Goal: Information Seeking & Learning: Understand process/instructions

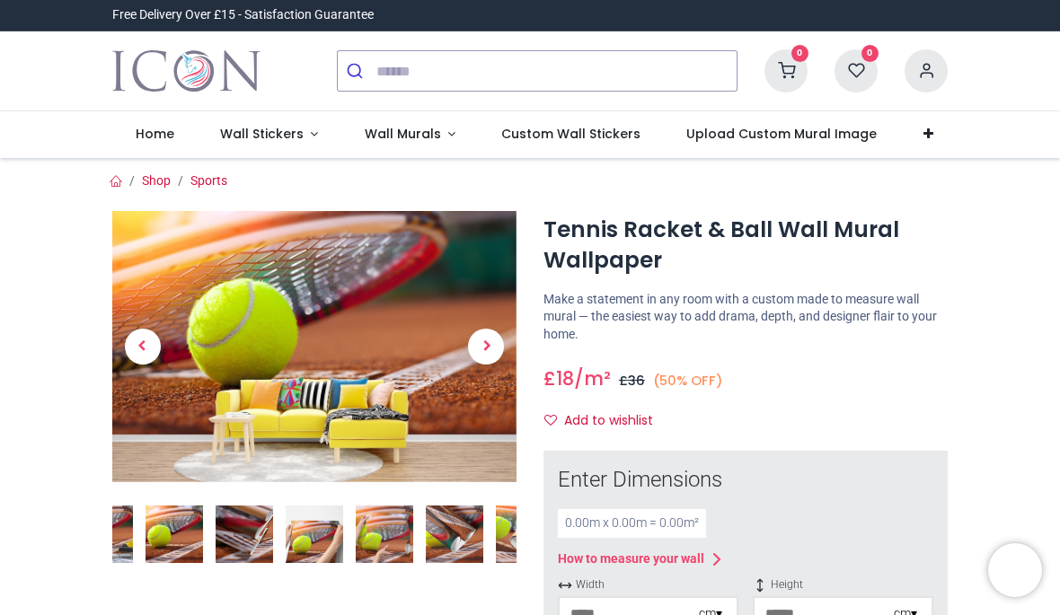
click at [298, 133] on span "Wall Stickers" at bounding box center [262, 134] width 84 height 18
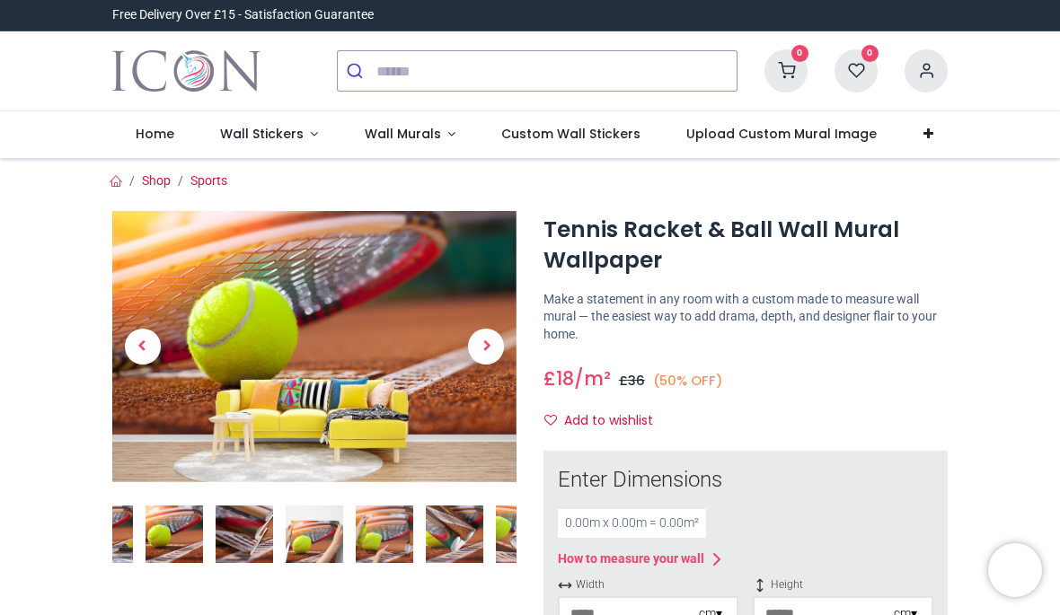
click at [582, 129] on span "Custom Wall Stickers" at bounding box center [570, 134] width 139 height 18
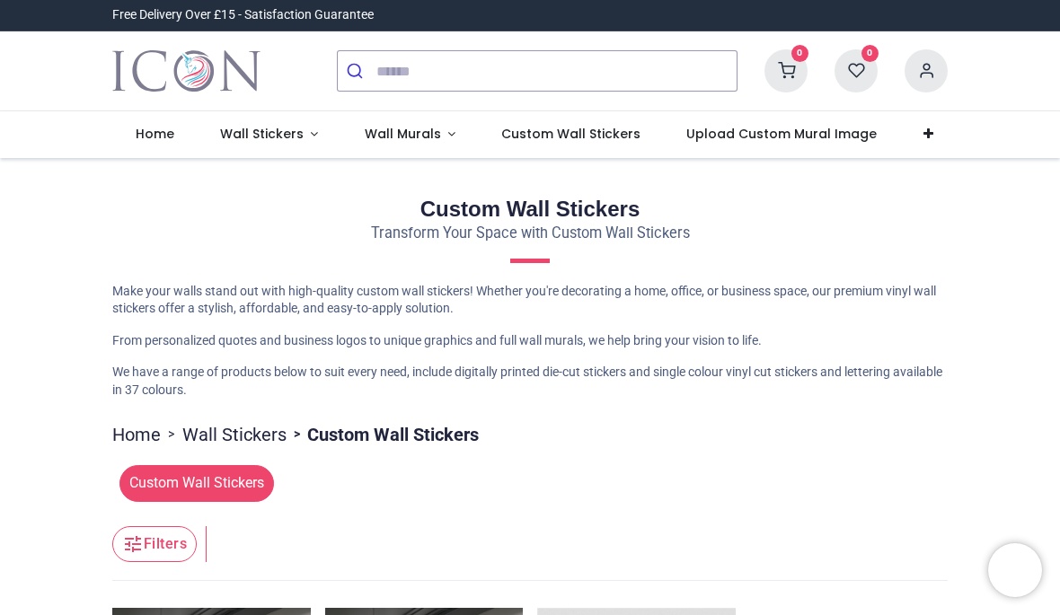
click at [163, 140] on span "Home" at bounding box center [155, 134] width 39 height 18
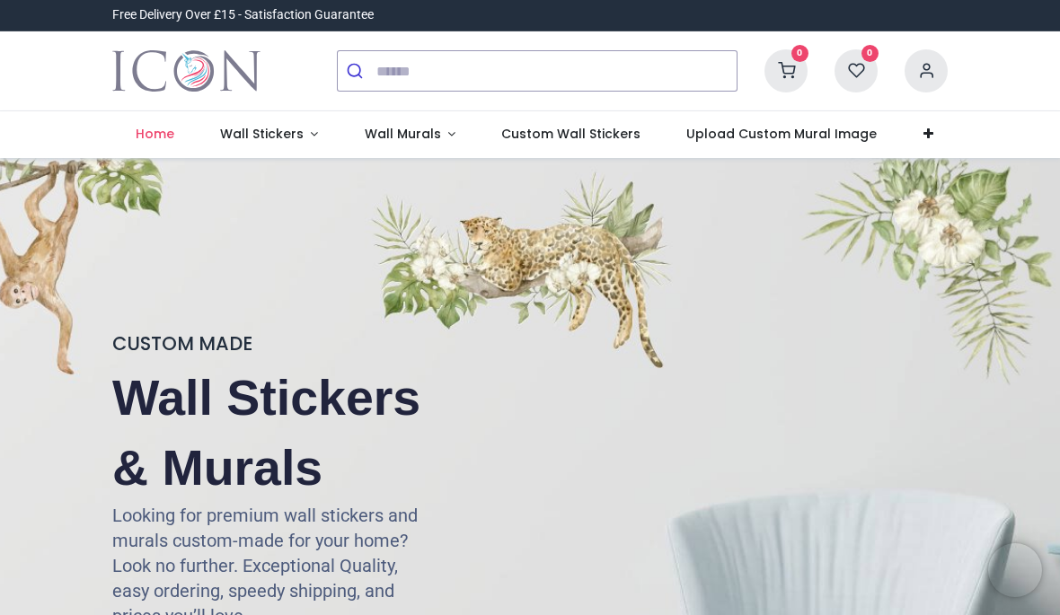
click at [300, 132] on span "Wall Stickers" at bounding box center [263, 134] width 87 height 18
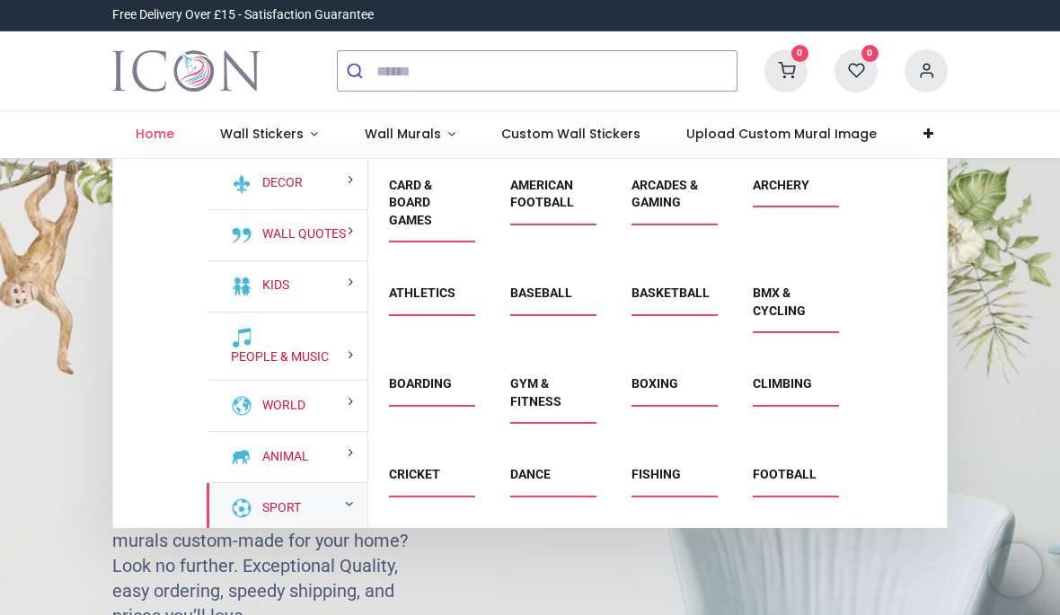
click at [301, 517] on link "Sport" at bounding box center [278, 508] width 46 height 18
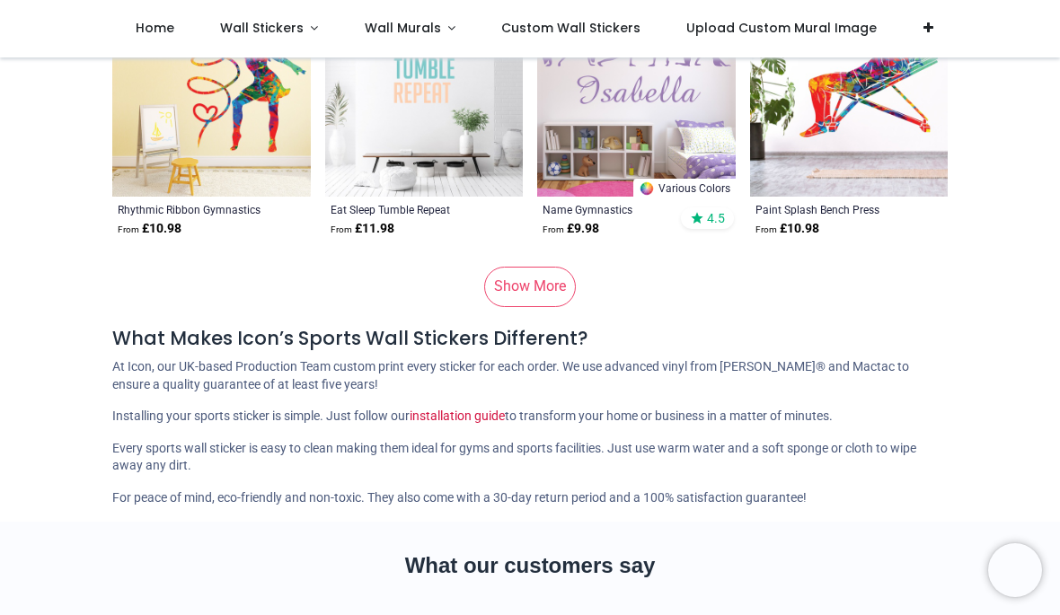
scroll to position [9274, 0]
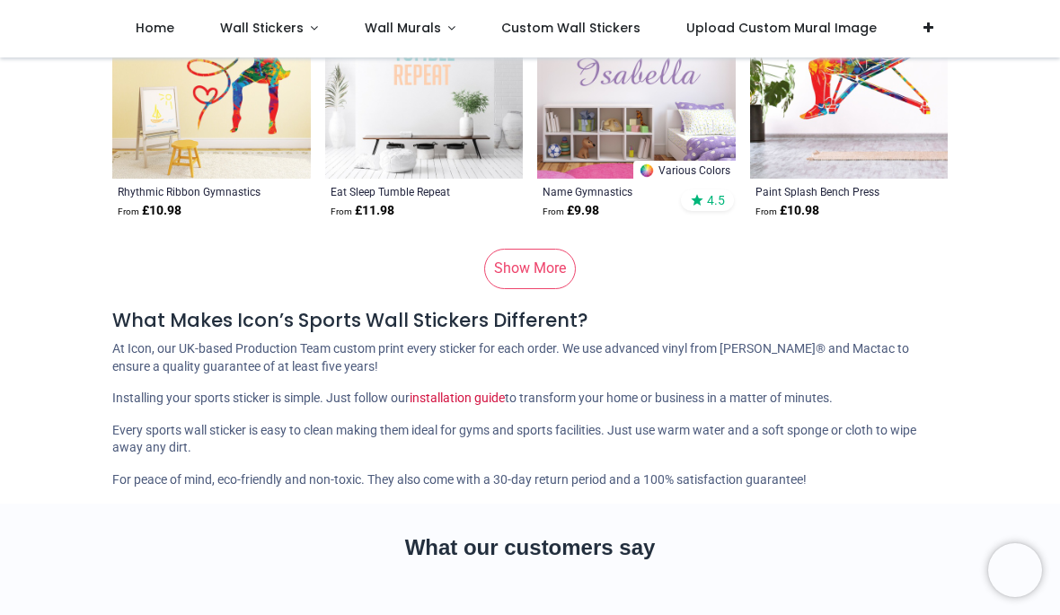
click at [527, 273] on link "Show More" at bounding box center [530, 269] width 92 height 40
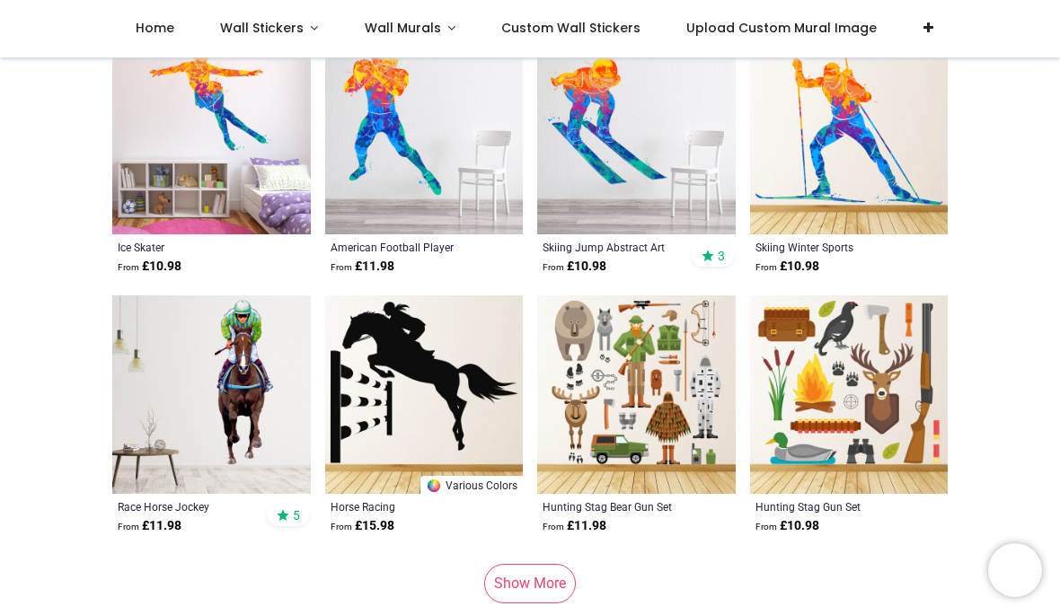
scroll to position [18018, 0]
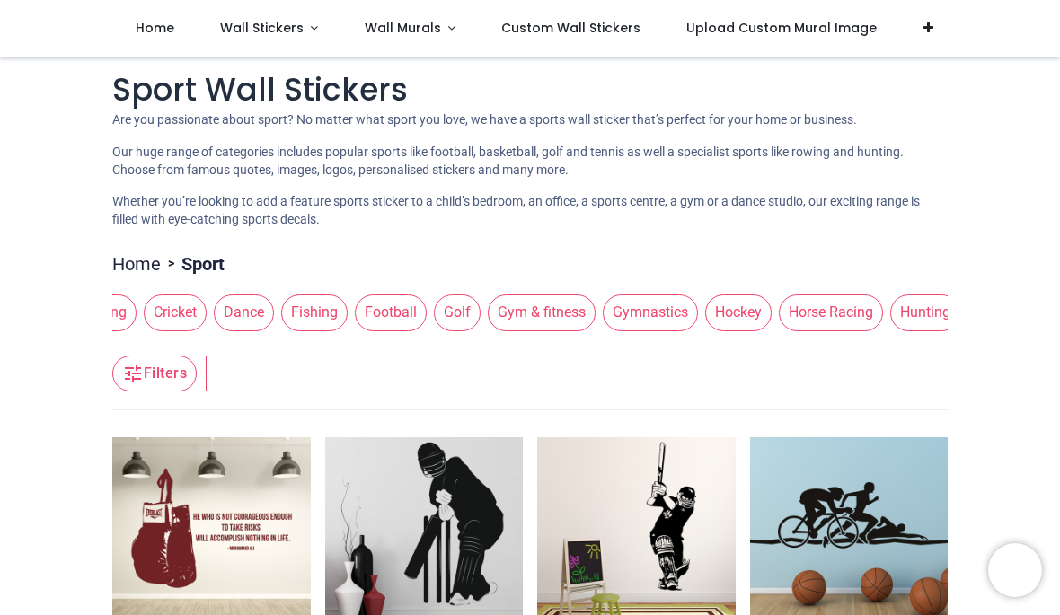
scroll to position [0, 1181]
click at [605, 320] on span "Gym & fitness" at bounding box center [551, 313] width 108 height 36
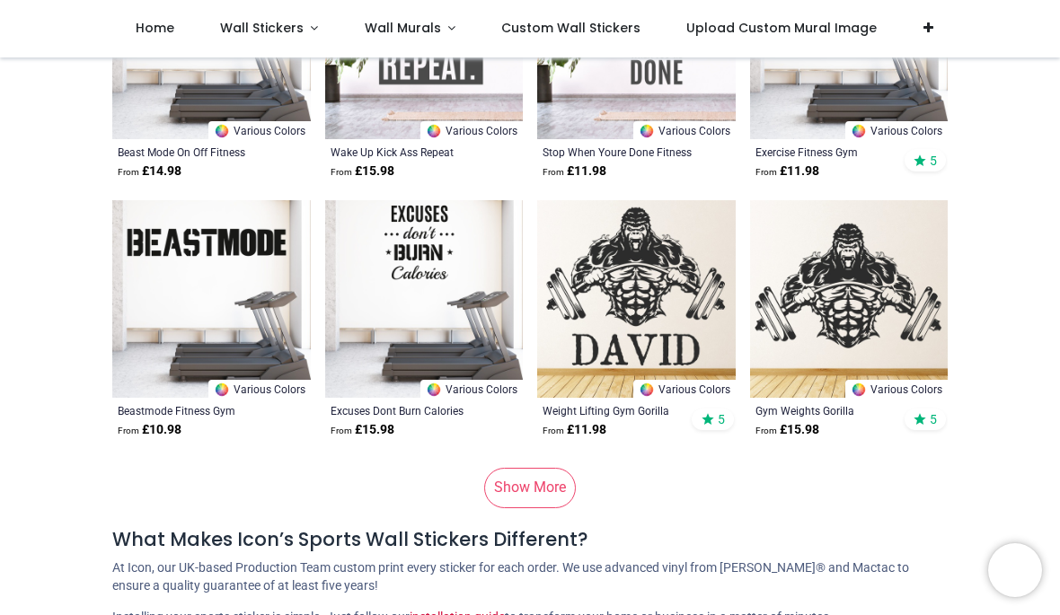
scroll to position [1804, 0]
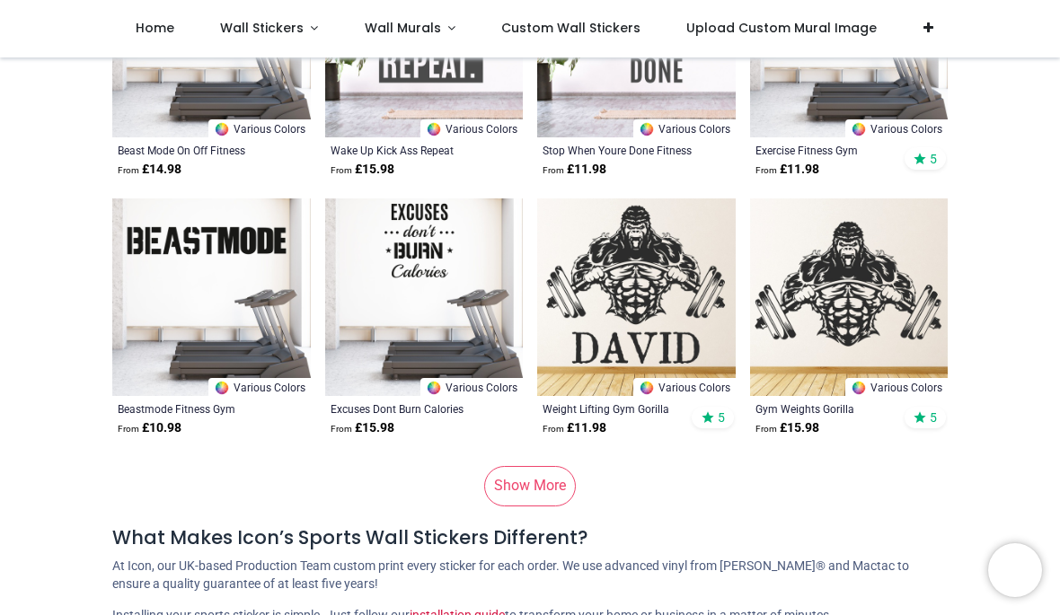
click at [549, 488] on link "Show More" at bounding box center [530, 486] width 92 height 40
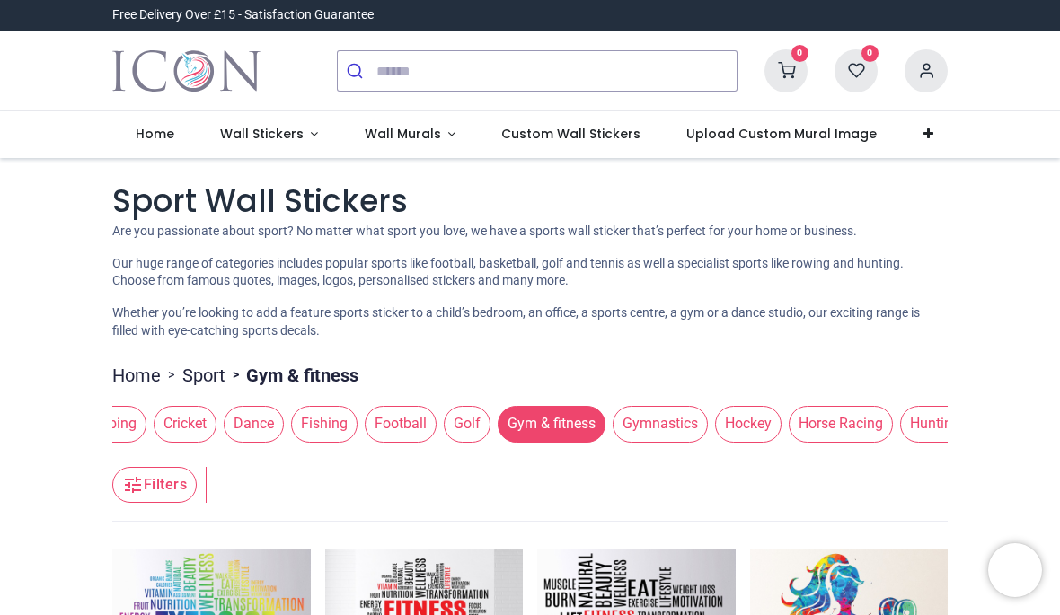
click at [923, 138] on icon at bounding box center [928, 134] width 10 height 13
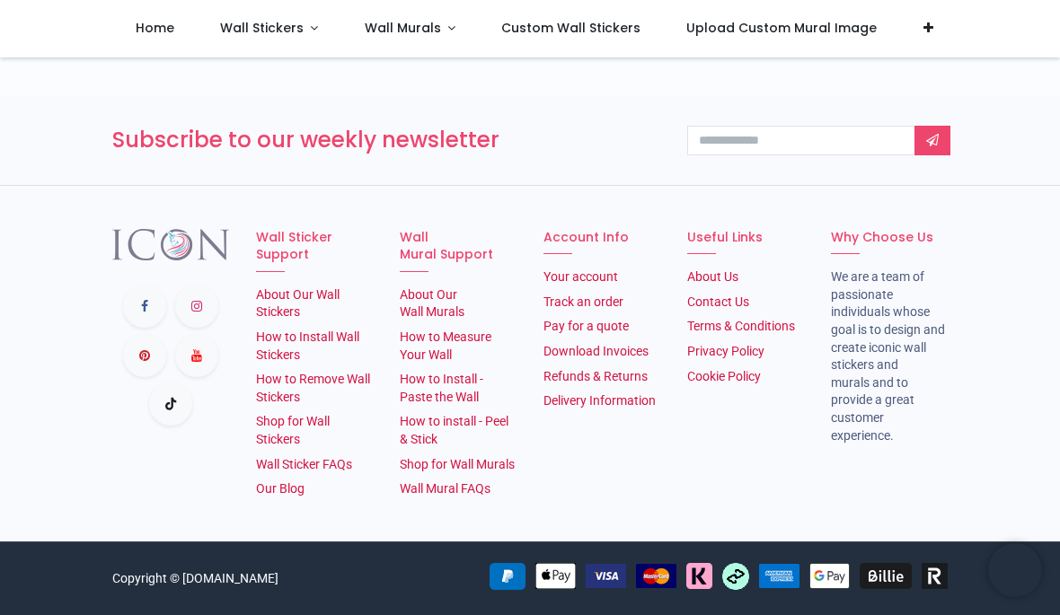
scroll to position [6801, 0]
click at [320, 330] on link "How to Install Wall Stickers" at bounding box center [307, 346] width 103 height 32
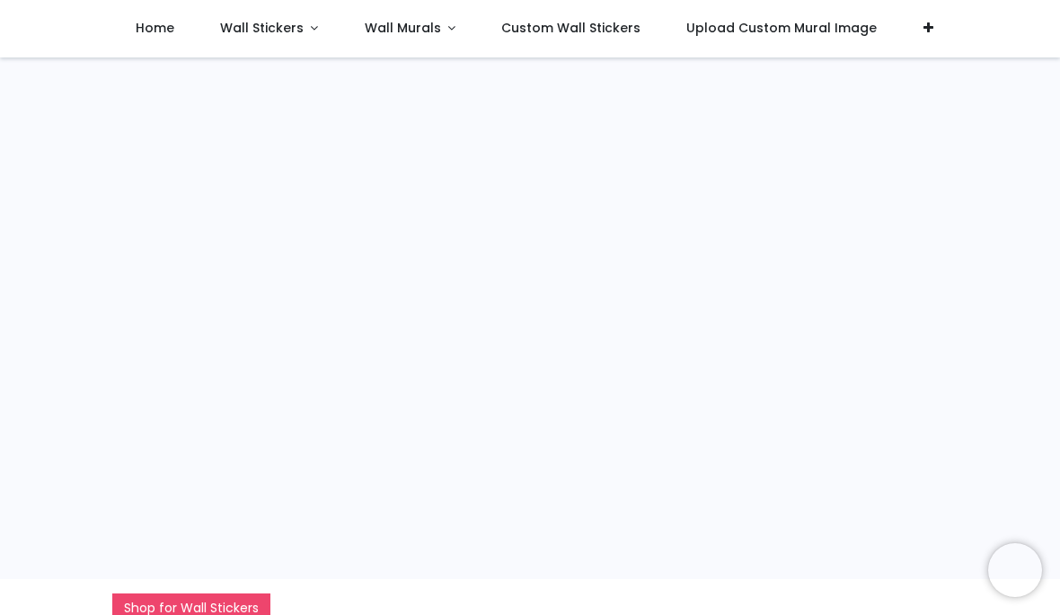
scroll to position [334, 0]
